Goal: Task Accomplishment & Management: Use online tool/utility

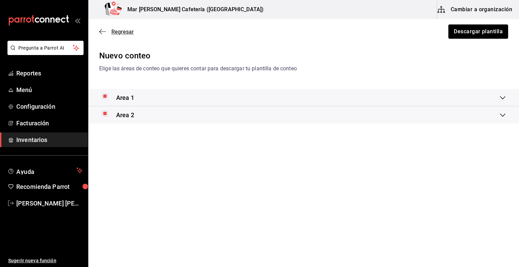
click at [122, 33] on span "Regresar" at bounding box center [122, 32] width 22 height 6
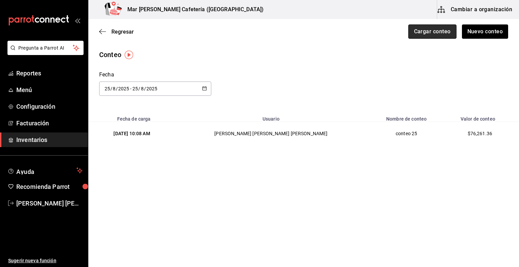
click at [447, 33] on button "Cargar conteo" at bounding box center [432, 31] width 48 height 14
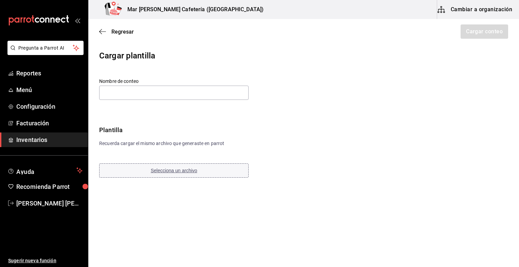
click at [189, 166] on button "Selecciona un archivo" at bounding box center [173, 170] width 149 height 14
click at [180, 95] on input "text" at bounding box center [173, 93] width 149 height 14
type input "Receta Veggie"
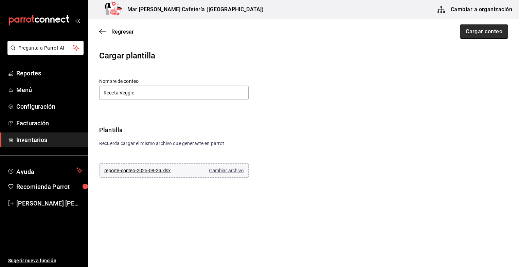
click at [478, 32] on button "Cargar conteo" at bounding box center [484, 31] width 48 height 14
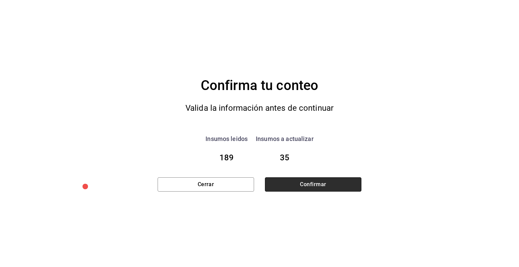
click at [313, 187] on button "Confirmar" at bounding box center [313, 184] width 96 height 14
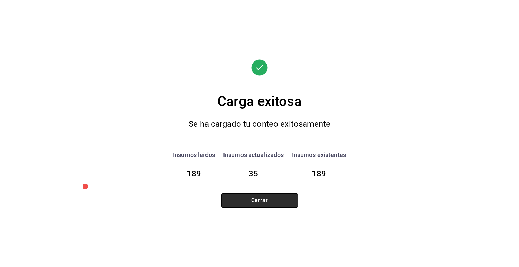
click at [271, 195] on button "Cerrar" at bounding box center [260, 200] width 76 height 14
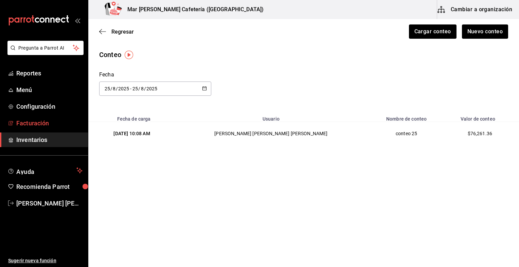
click at [41, 130] on link "Facturación" at bounding box center [44, 123] width 88 height 15
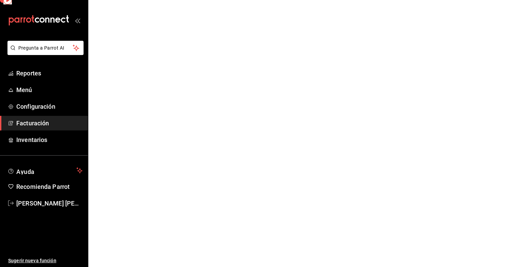
click at [41, 130] on link "Facturación" at bounding box center [44, 123] width 88 height 15
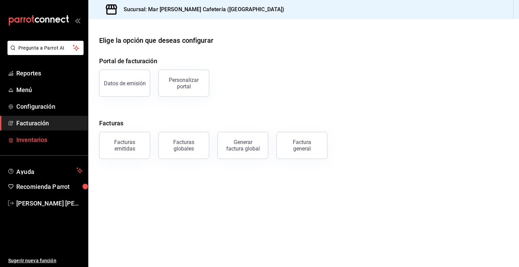
click at [36, 144] on link "Inventarios" at bounding box center [44, 140] width 88 height 15
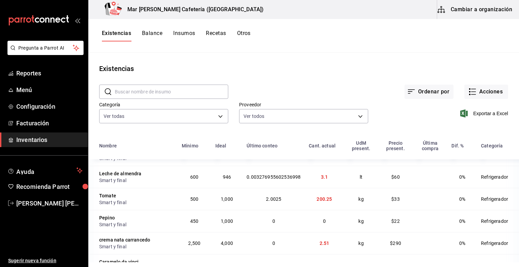
scroll to position [243, 0]
